Goal: Navigation & Orientation: Find specific page/section

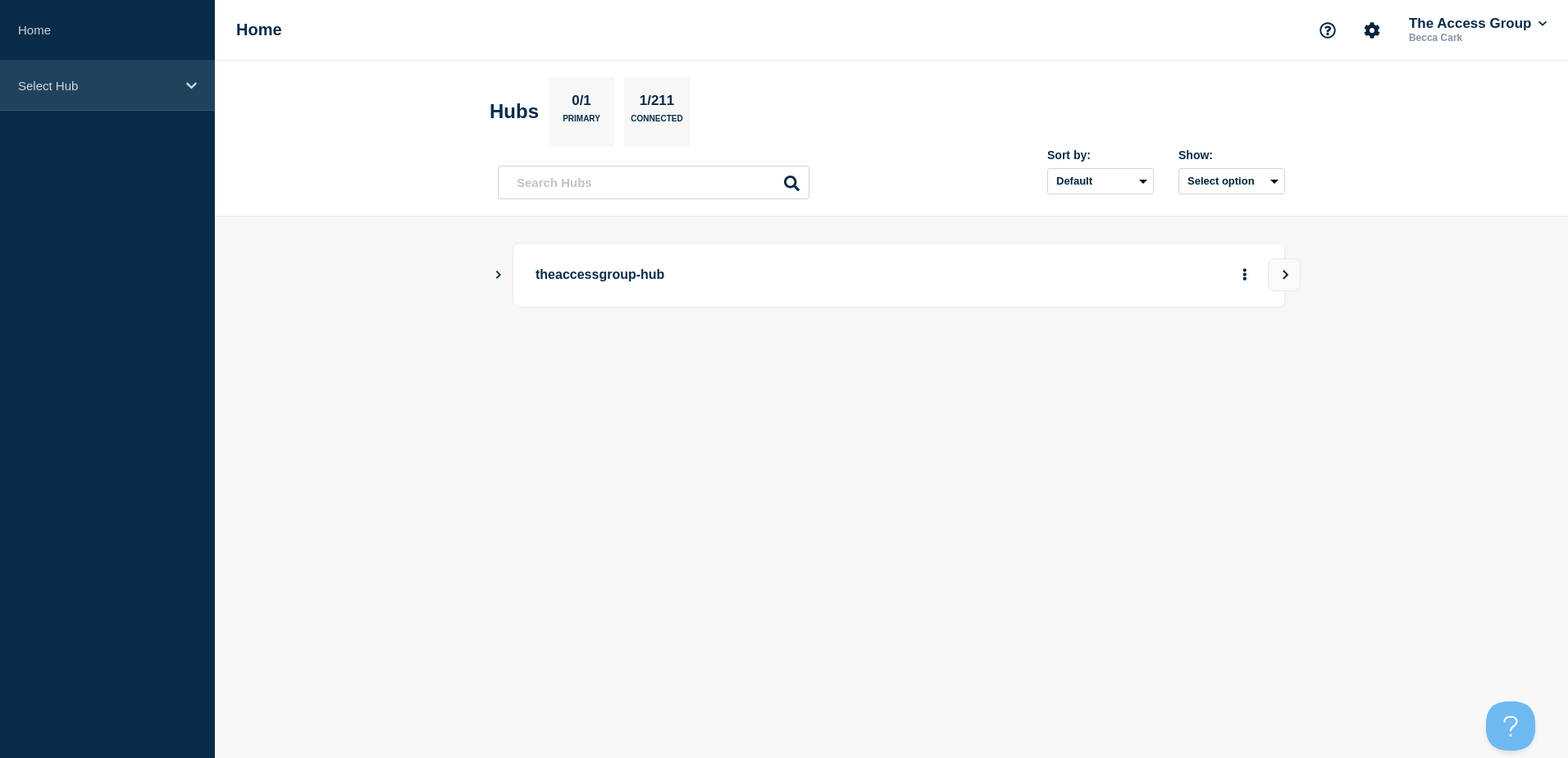
click at [194, 89] on icon at bounding box center [192, 85] width 11 height 12
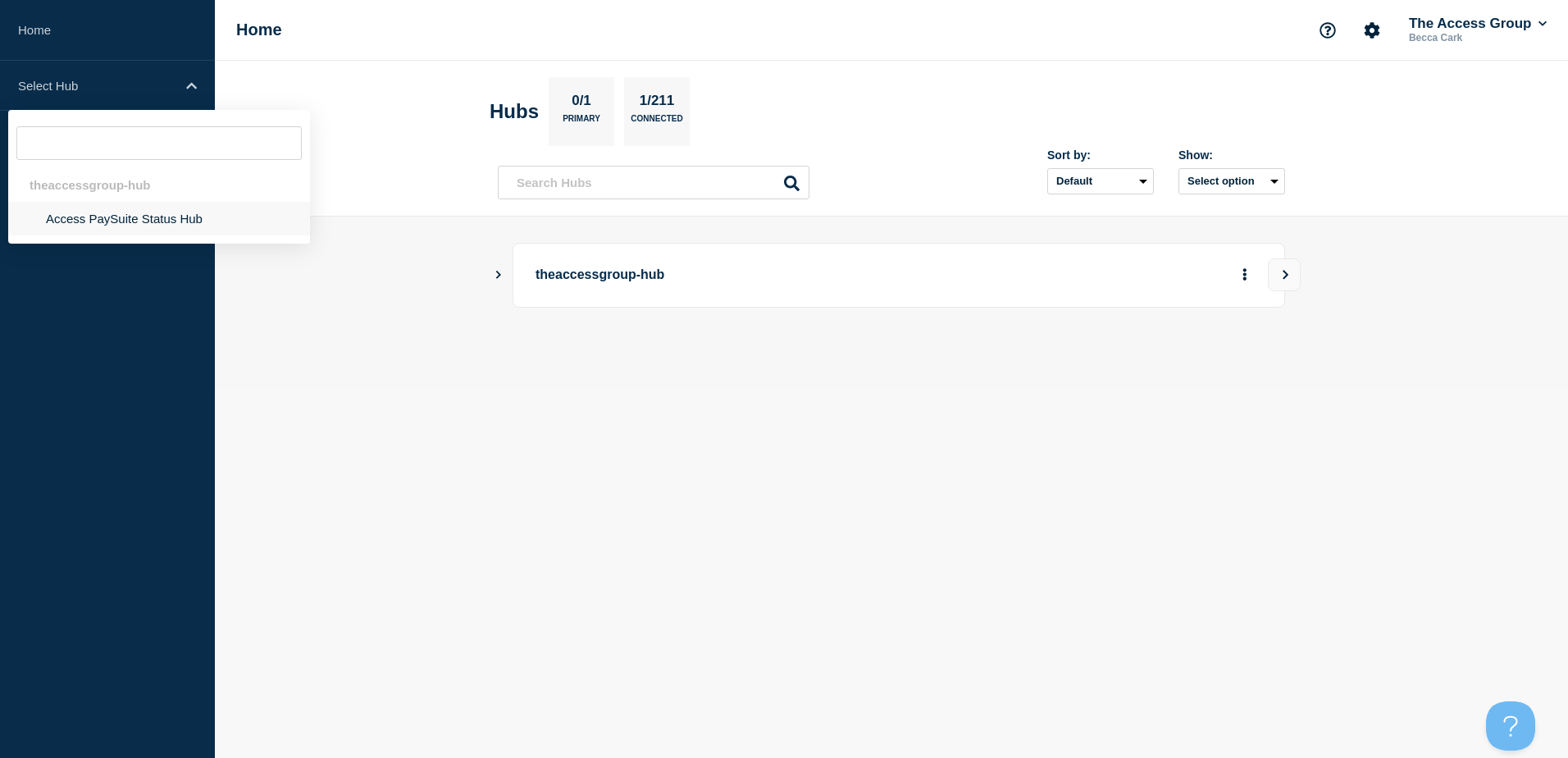
click at [155, 220] on li "Access PaySuite Status Hub" at bounding box center [159, 219] width 302 height 33
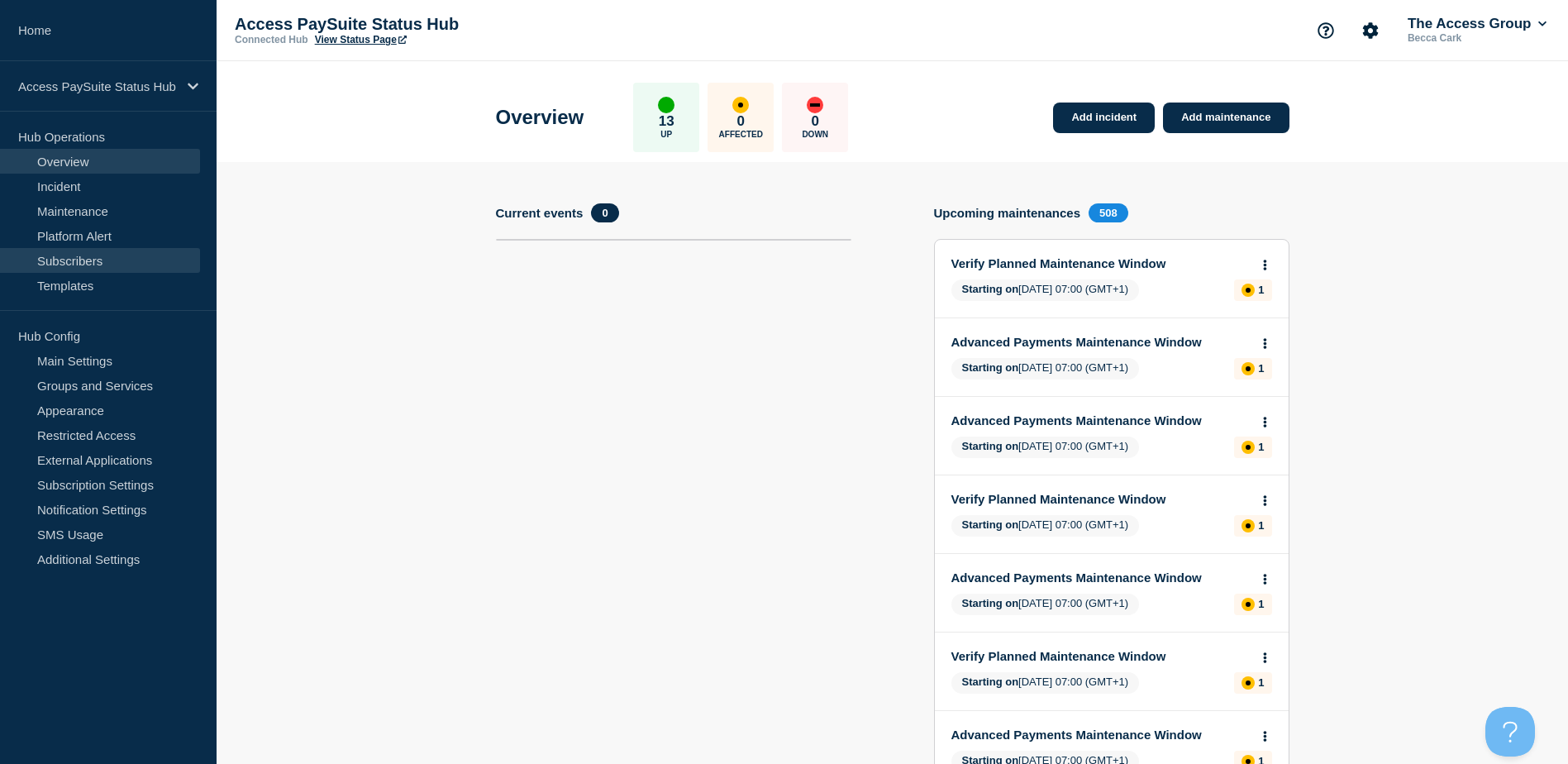
click at [90, 258] on link "Subscribers" at bounding box center [100, 261] width 200 height 25
